Goal: Information Seeking & Learning: Check status

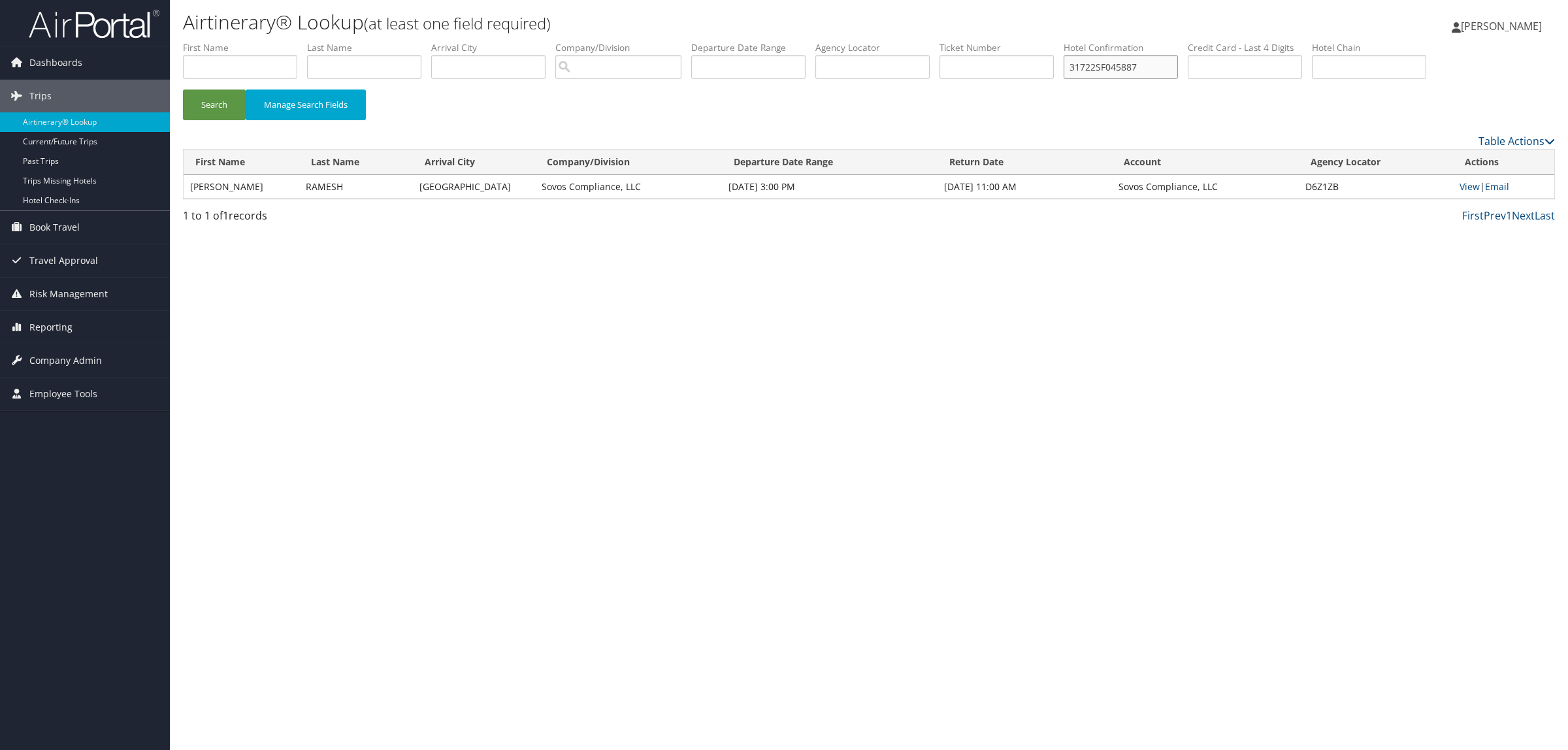
drag, startPoint x: 1173, startPoint y: 57, endPoint x: 776, endPoint y: 57, distance: 397.0
click at [775, 41] on ul "First Name Last Name Departure City Arrival City Company/Division Airport/City …" at bounding box center [869, 41] width 1372 height 0
click at [892, 75] on input "text" at bounding box center [872, 66] width 114 height 24
paste input "D98NPH"
type input "D98NPH"
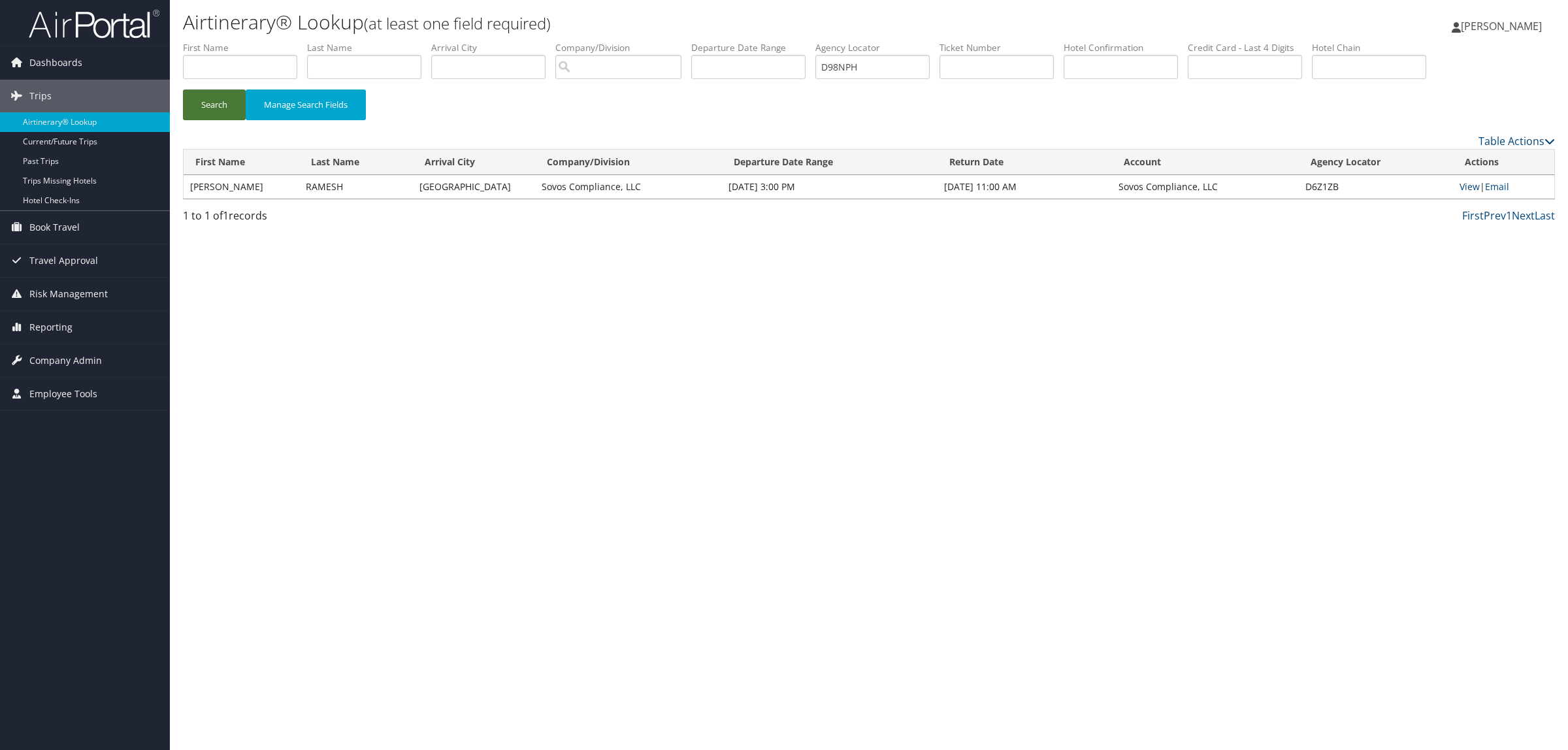
click at [222, 100] on button "Search" at bounding box center [215, 104] width 63 height 30
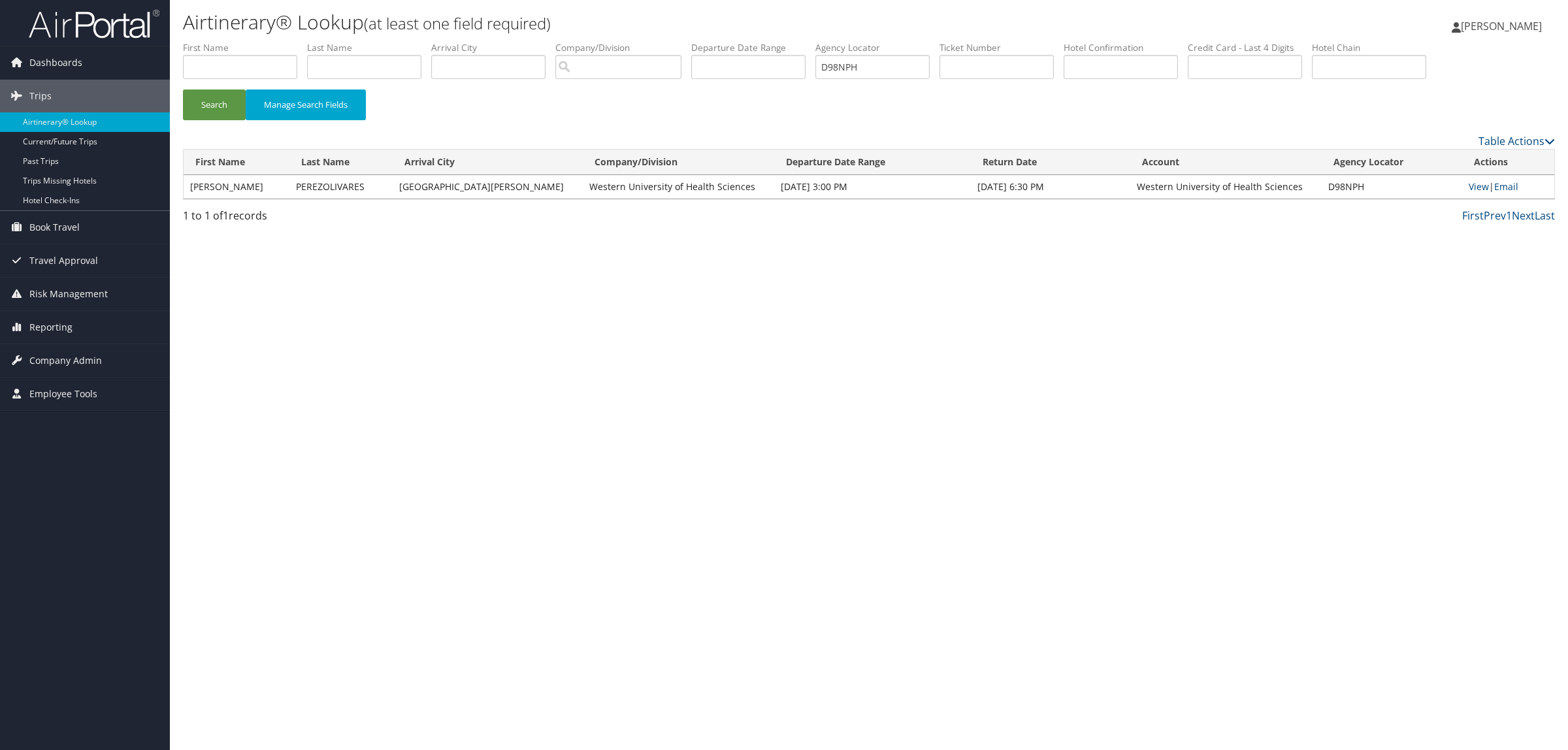
click at [1465, 178] on td "View | Email" at bounding box center [1508, 186] width 92 height 24
click at [1468, 184] on link "View" at bounding box center [1478, 186] width 20 height 12
click at [271, 64] on input "text" at bounding box center [240, 66] width 114 height 24
type input "[PERSON_NAME]"
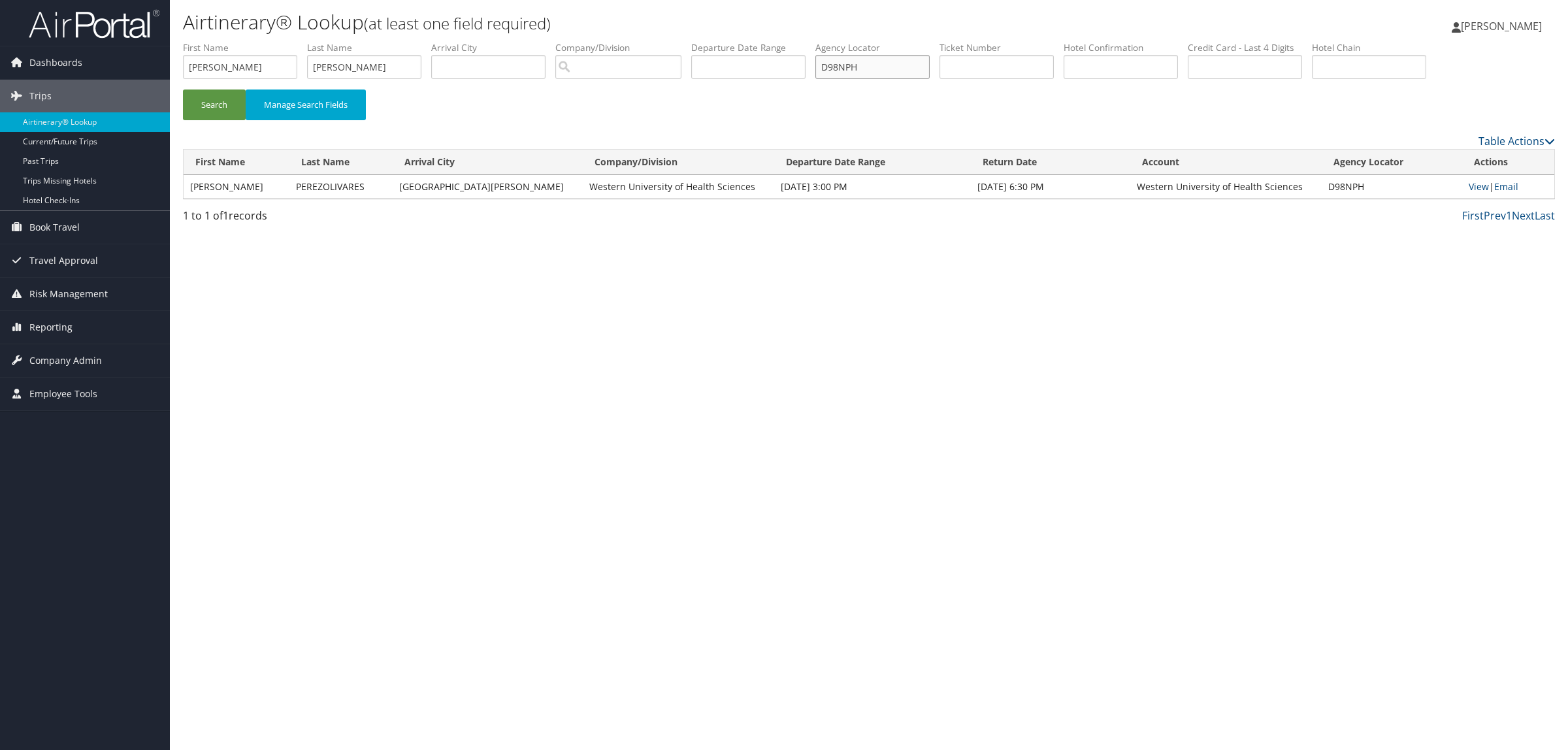
drag, startPoint x: 903, startPoint y: 70, endPoint x: 588, endPoint y: 72, distance: 315.0
click at [588, 41] on ul "First Name SHAWN Last Name HODGES Departure City Arrival City Company/Division …" at bounding box center [869, 41] width 1372 height 0
click at [225, 104] on button "Search" at bounding box center [215, 104] width 63 height 30
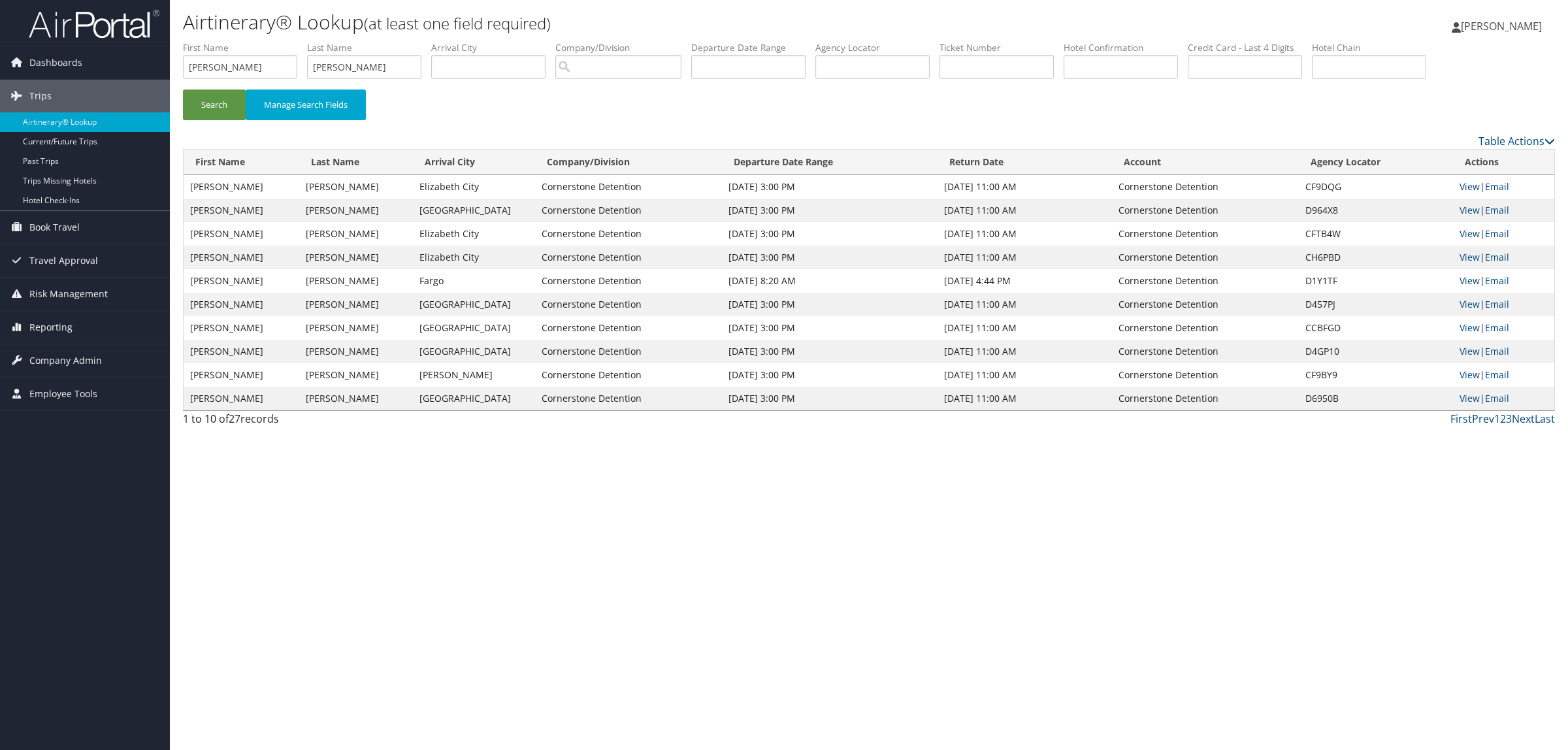
click at [1463, 216] on td "View | Email" at bounding box center [1503, 210] width 102 height 24
click at [1471, 206] on link "View" at bounding box center [1469, 210] width 20 height 12
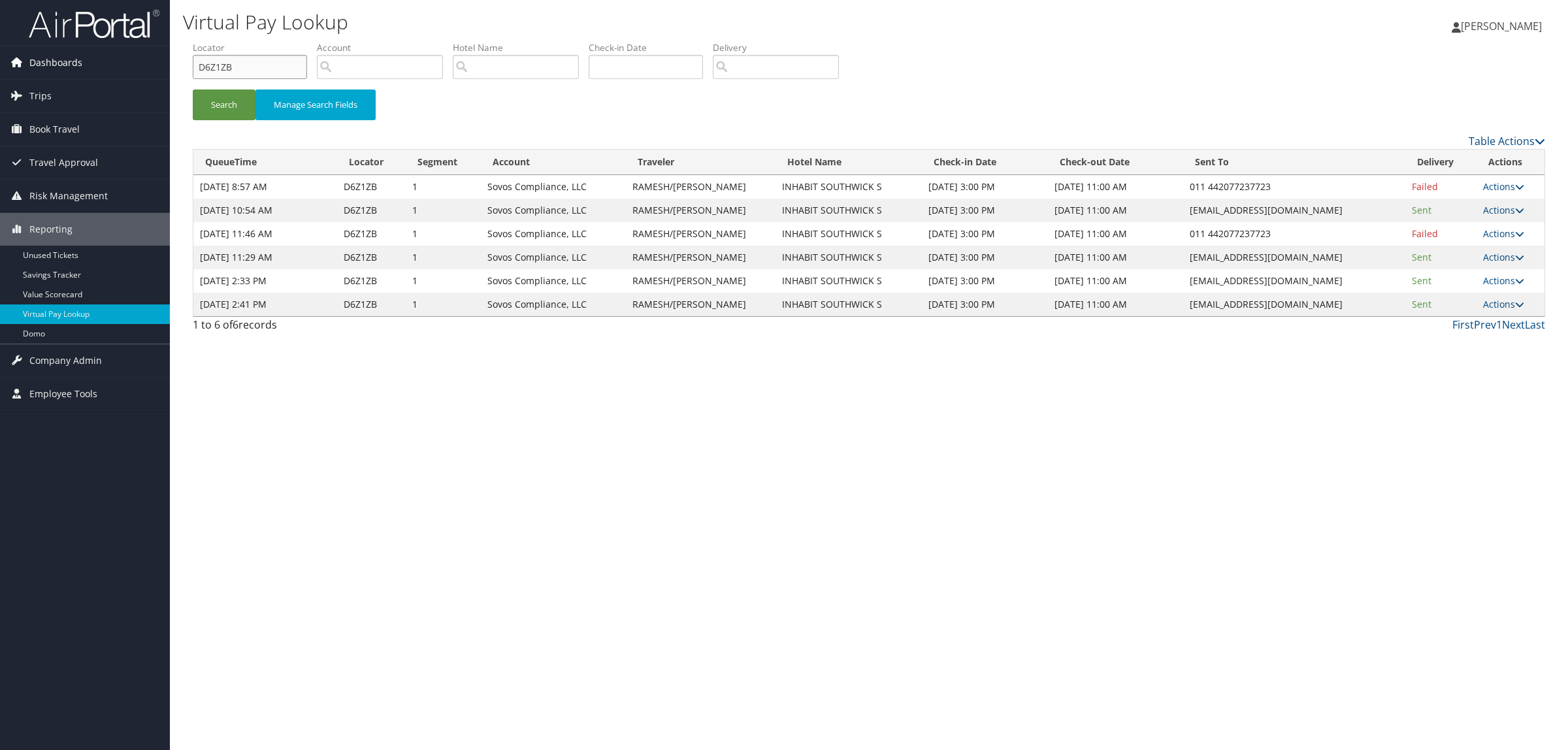
drag, startPoint x: 263, startPoint y: 66, endPoint x: 129, endPoint y: 60, distance: 134.1
click at [129, 60] on div "Dashboards AirPortal 360™ (Manager) AirPortal 360™ (Agent) My Travel Dashboard …" at bounding box center [784, 375] width 1568 height 750
paste input "98NPH"
type input "D98NPH"
click at [216, 115] on button "Search" at bounding box center [224, 104] width 63 height 30
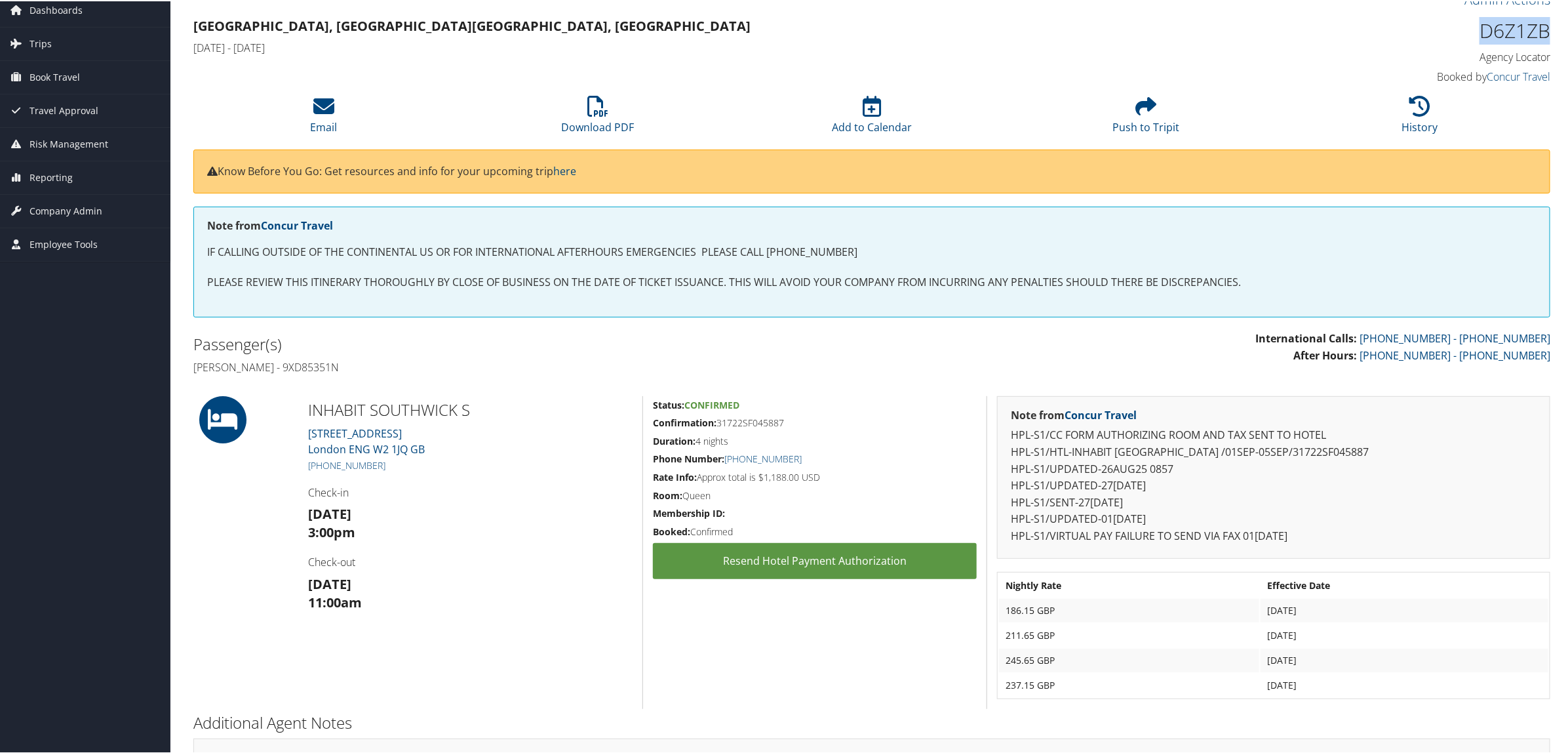
scroll to position [82, 0]
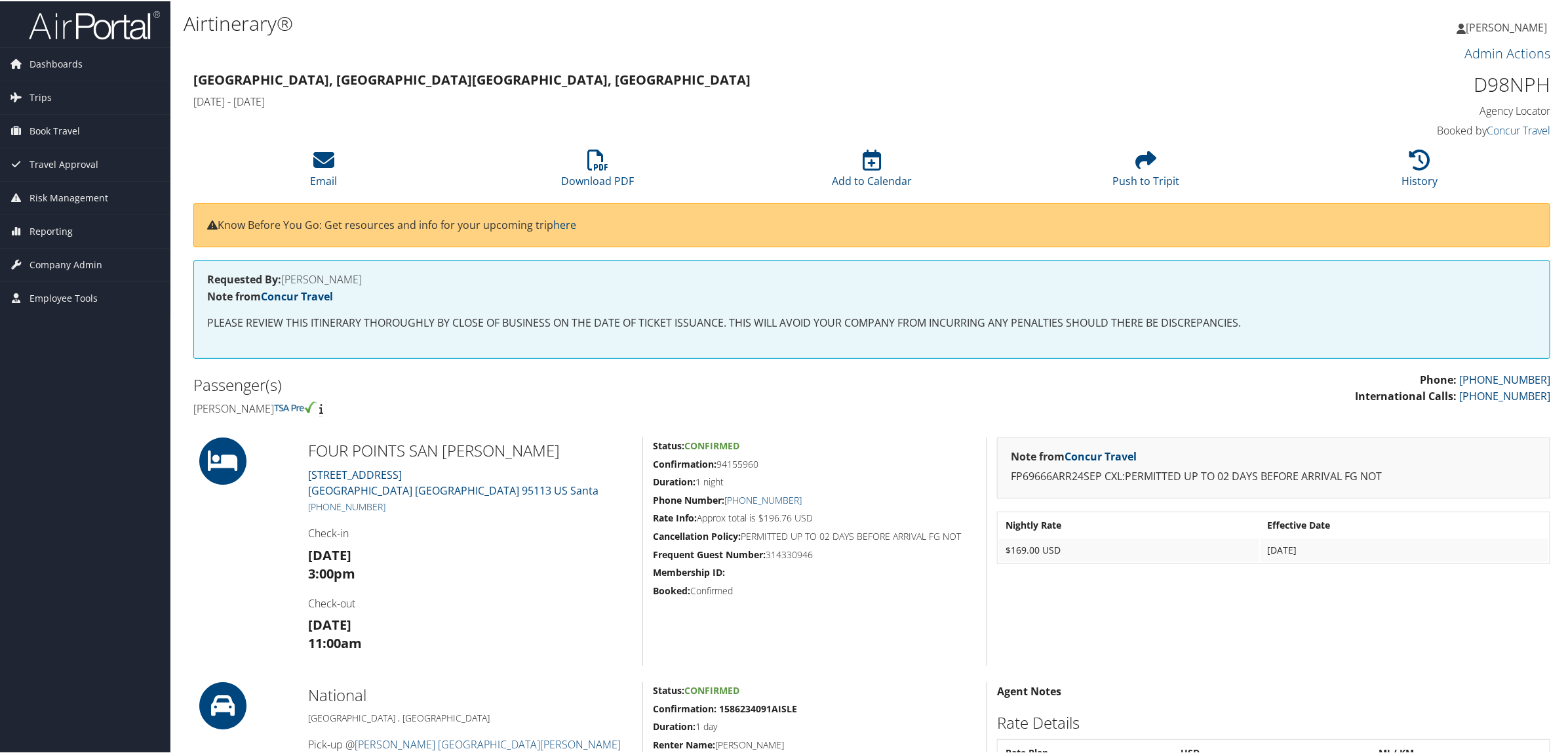
drag, startPoint x: 720, startPoint y: 463, endPoint x: 759, endPoint y: 463, distance: 39.0
click at [759, 463] on h5 "Confirmation: 94155960" at bounding box center [815, 463] width 324 height 13
copy h5 "94155960"
drag, startPoint x: 1473, startPoint y: 90, endPoint x: 1542, endPoint y: 83, distance: 69.4
click at [1542, 83] on h1 "D98NPH" at bounding box center [1388, 83] width 325 height 28
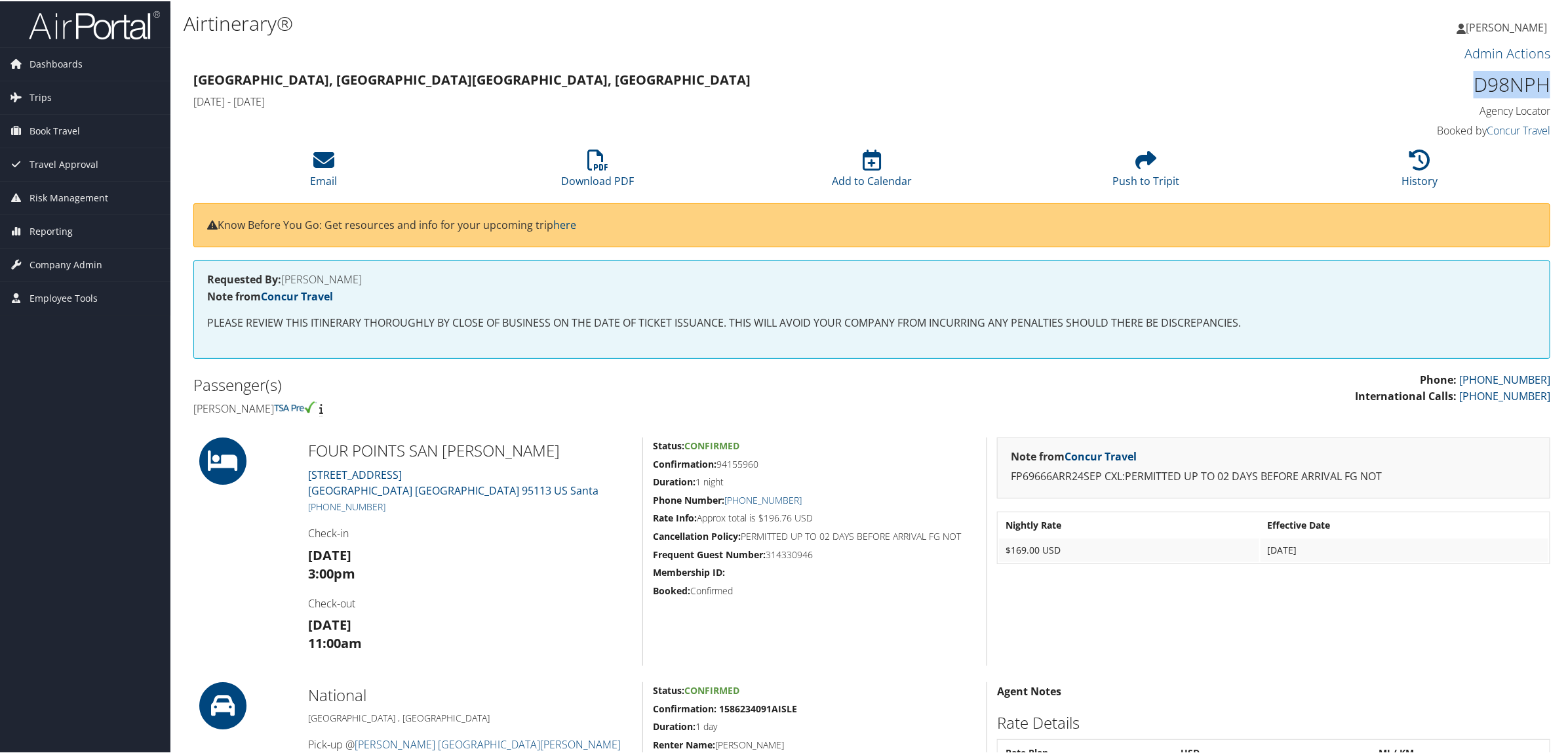
copy h1 "D98NPH"
drag, startPoint x: 718, startPoint y: 461, endPoint x: 765, endPoint y: 467, distance: 47.4
click at [765, 467] on h5 "Confirmation: 94155960" at bounding box center [815, 463] width 324 height 13
copy h5 "94155960"
drag, startPoint x: 303, startPoint y: 444, endPoint x: 480, endPoint y: 453, distance: 177.2
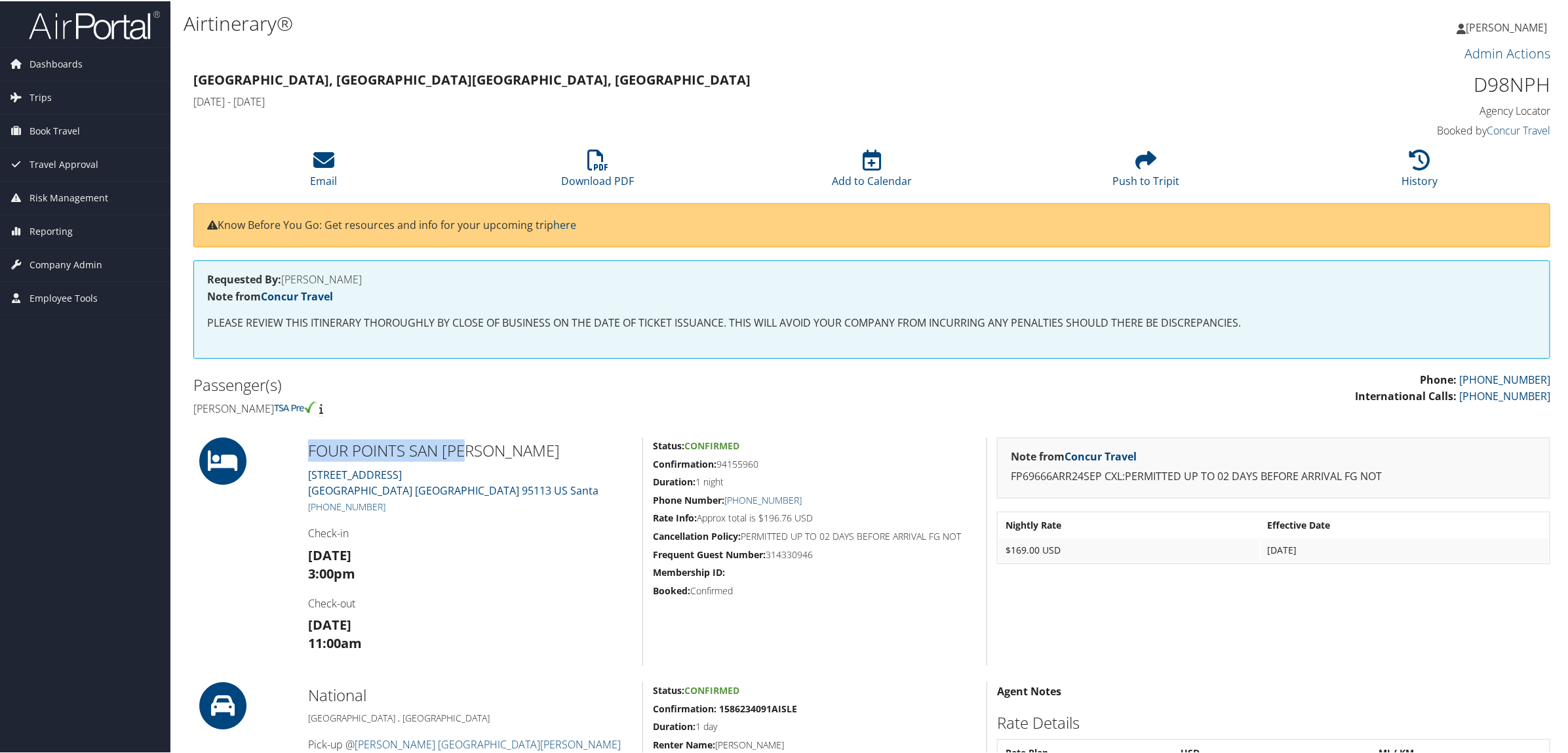
click at [480, 453] on div "FOUR POINTS SAN JOS 211 S FIRST STREET San Jose CA 95113 US Santa +1 (408) 282-…" at bounding box center [470, 549] width 344 height 228
copy h2 "FOUR POINTS SAN JOS"
drag, startPoint x: 1463, startPoint y: 86, endPoint x: 1555, endPoint y: 91, distance: 92.1
click at [1555, 91] on div "D98NPH Agency Locator Agency Locator D98NPH Booked by Concur Travel Booked by C…" at bounding box center [1388, 104] width 344 height 74
copy h1 "D98NPH"
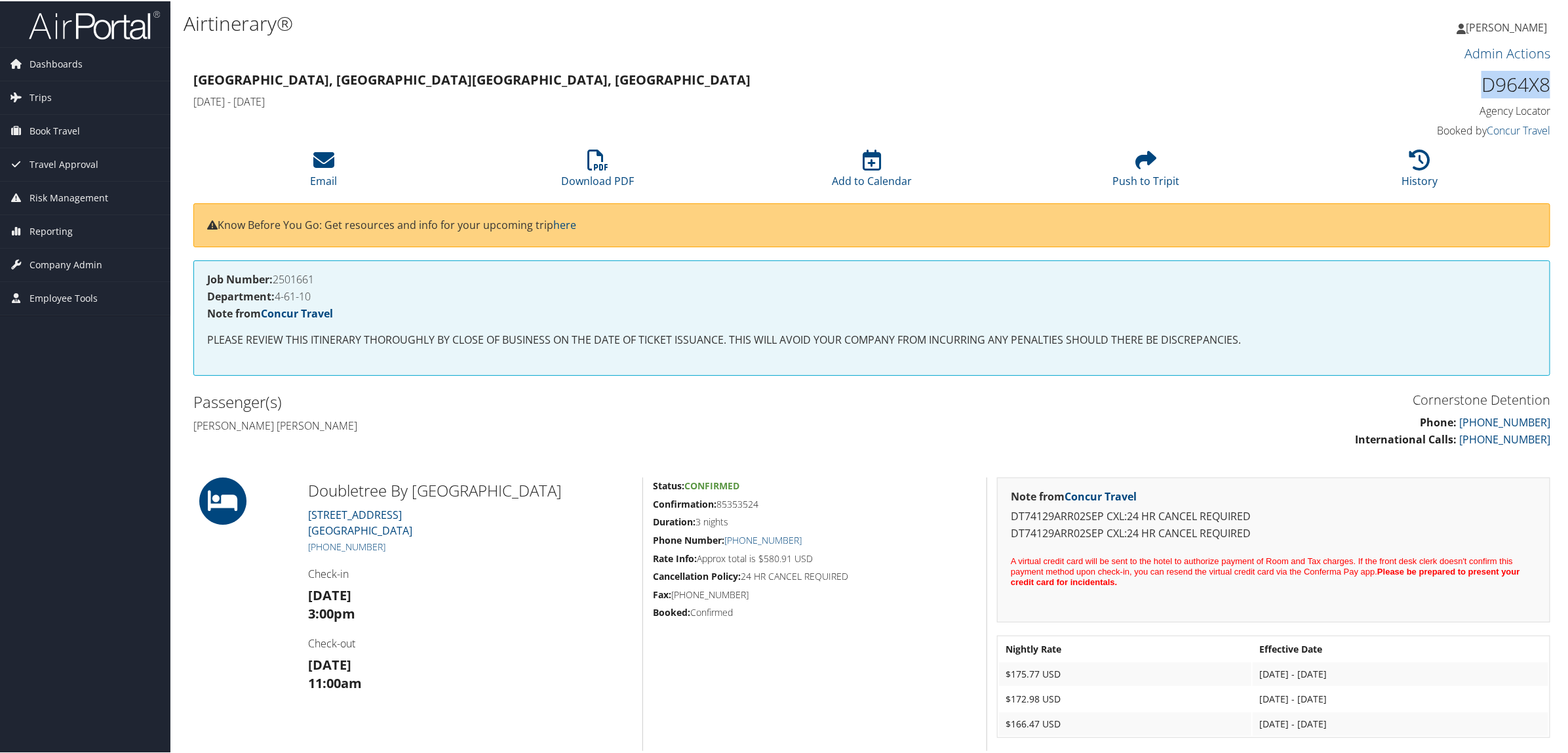
drag, startPoint x: 1476, startPoint y: 84, endPoint x: 1552, endPoint y: 87, distance: 76.1
click at [1552, 87] on div "D964X8 Agency Locator Agency Locator D964X8 Booked by Concur Travel Booked by C…" at bounding box center [1388, 104] width 344 height 74
copy h1 "D964X8"
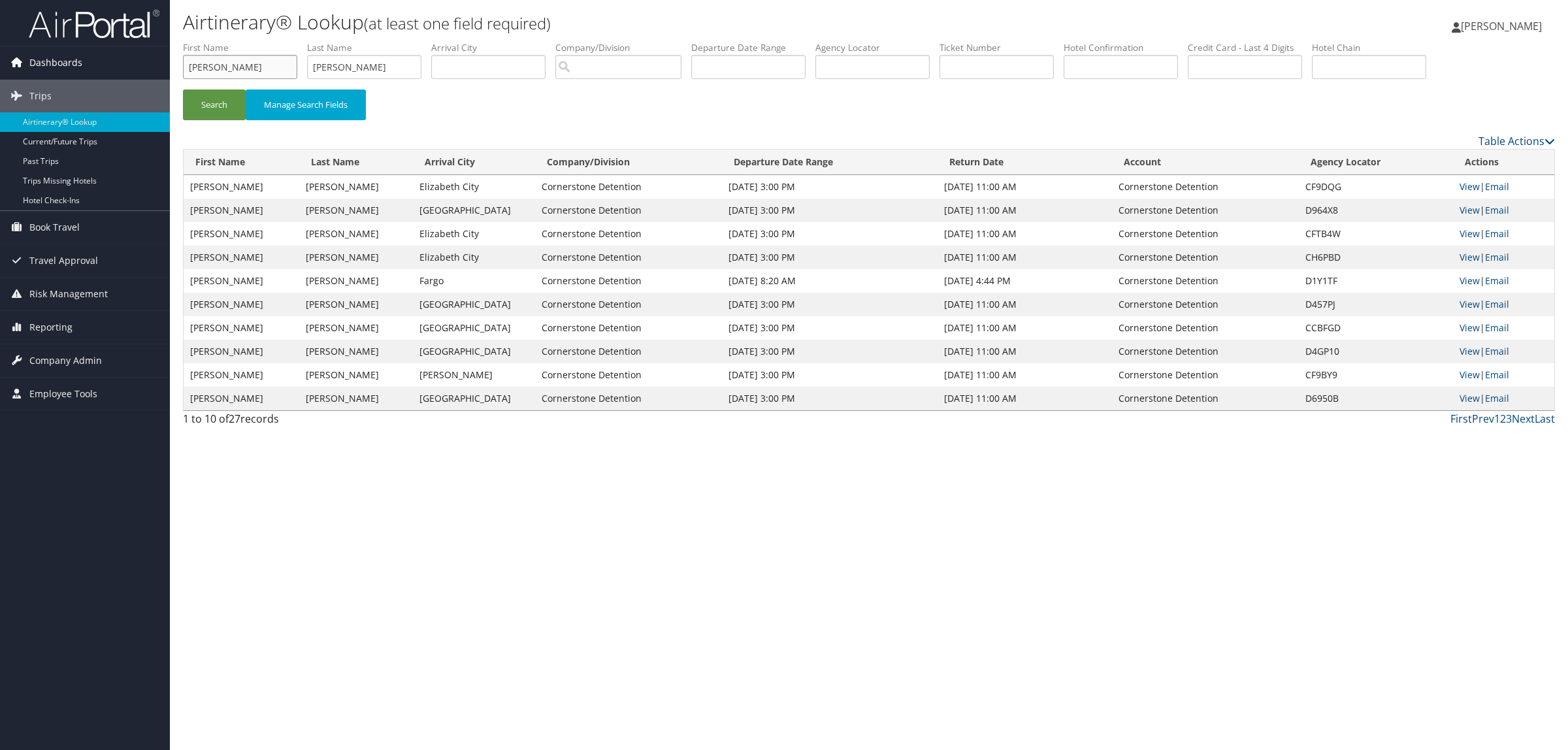
drag, startPoint x: 242, startPoint y: 73, endPoint x: 3, endPoint y: 70, distance: 239.0
click at [3, 70] on div "Dashboards AirPortal 360™ (Manager) AirPortal 360™ (Agent) My Travel Dashboard …" at bounding box center [784, 375] width 1568 height 750
